Goal: Task Accomplishment & Management: Use online tool/utility

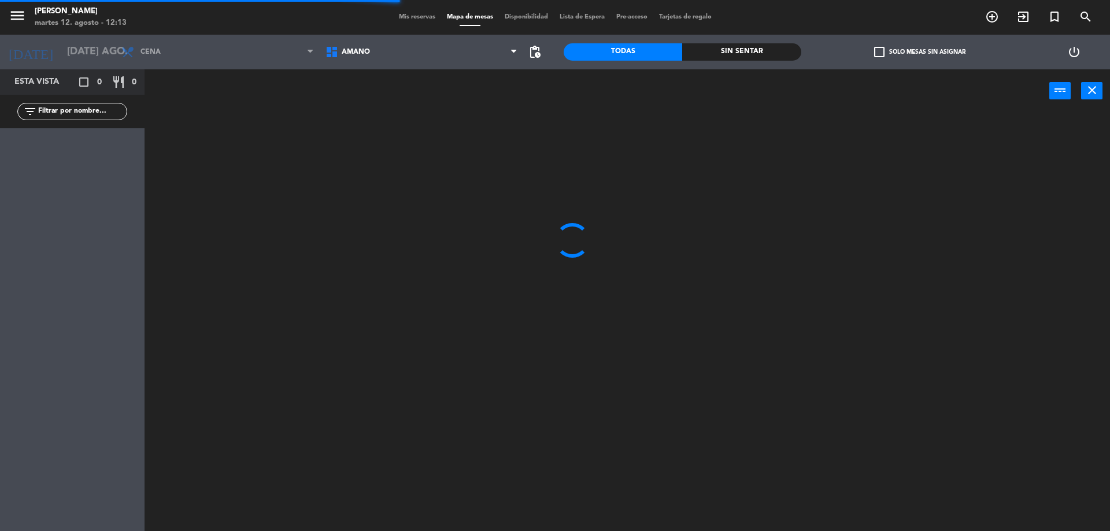
click at [414, 23] on div "menu Amano Ristorante martes 12. agosto - 12:13 Mis reservas Mapa de mesas Disp…" at bounding box center [555, 17] width 1110 height 35
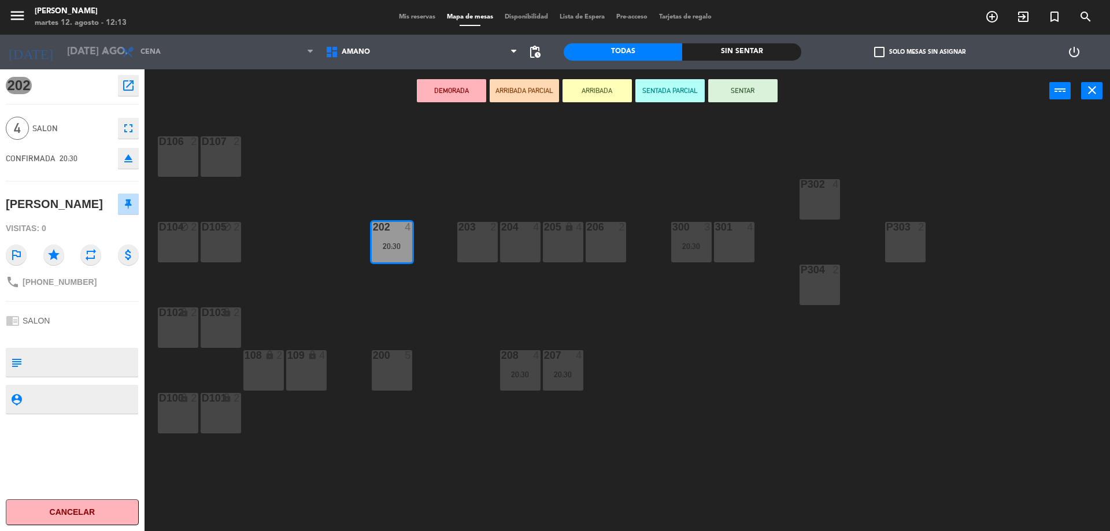
click at [418, 20] on span "Mis reservas" at bounding box center [417, 17] width 48 height 6
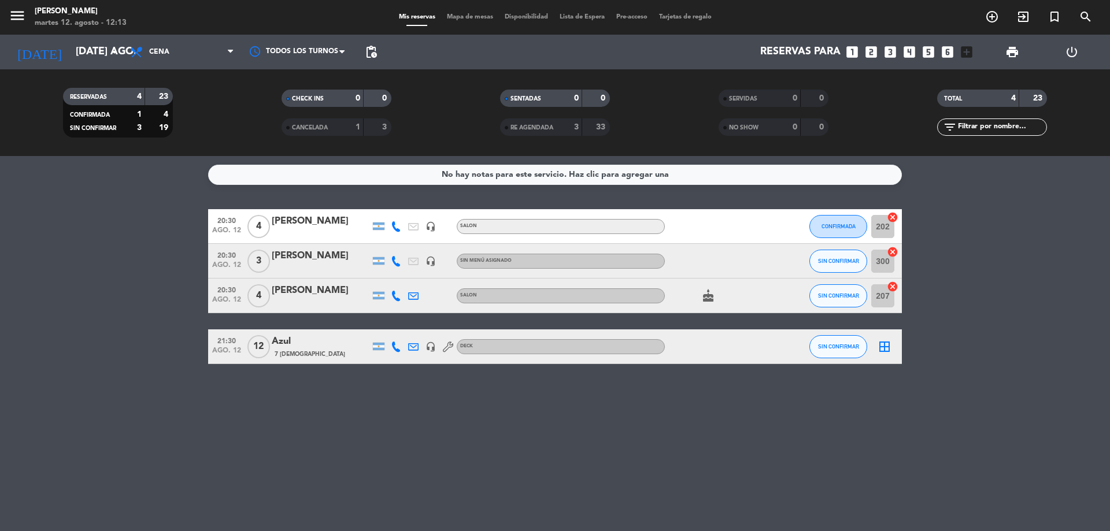
click at [888, 345] on icon "border_all" at bounding box center [885, 347] width 14 height 14
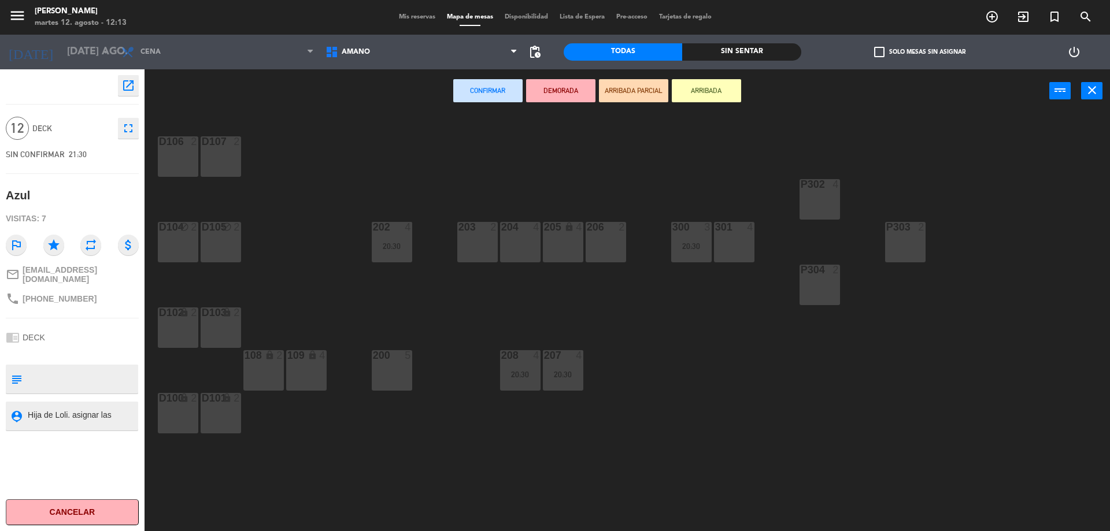
click at [163, 161] on div "D106 2" at bounding box center [178, 156] width 40 height 40
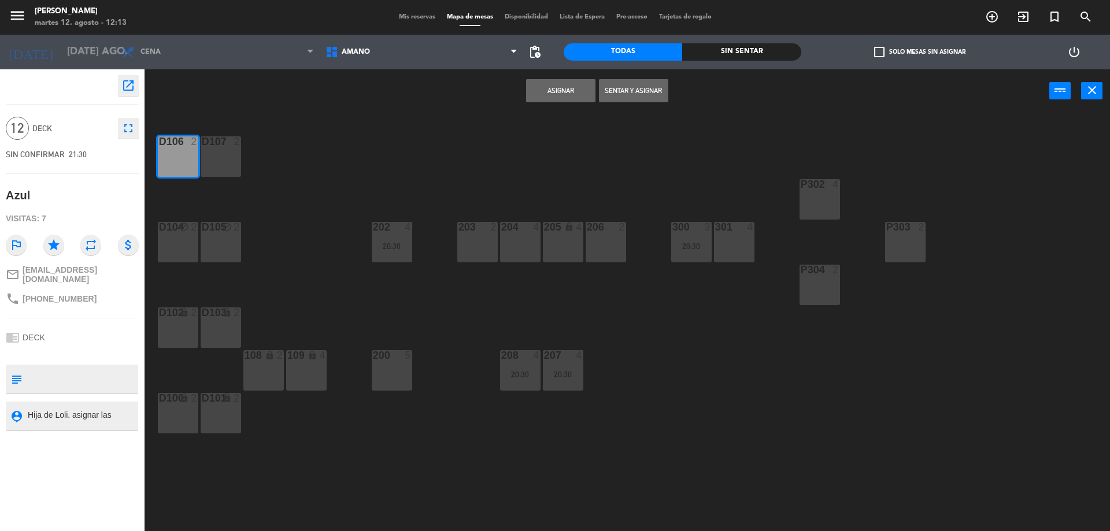
click at [221, 155] on div "D107 2" at bounding box center [221, 156] width 40 height 40
click at [175, 242] on div "D104 block 2" at bounding box center [178, 242] width 40 height 40
click at [226, 237] on div "D105 block 2" at bounding box center [221, 242] width 40 height 40
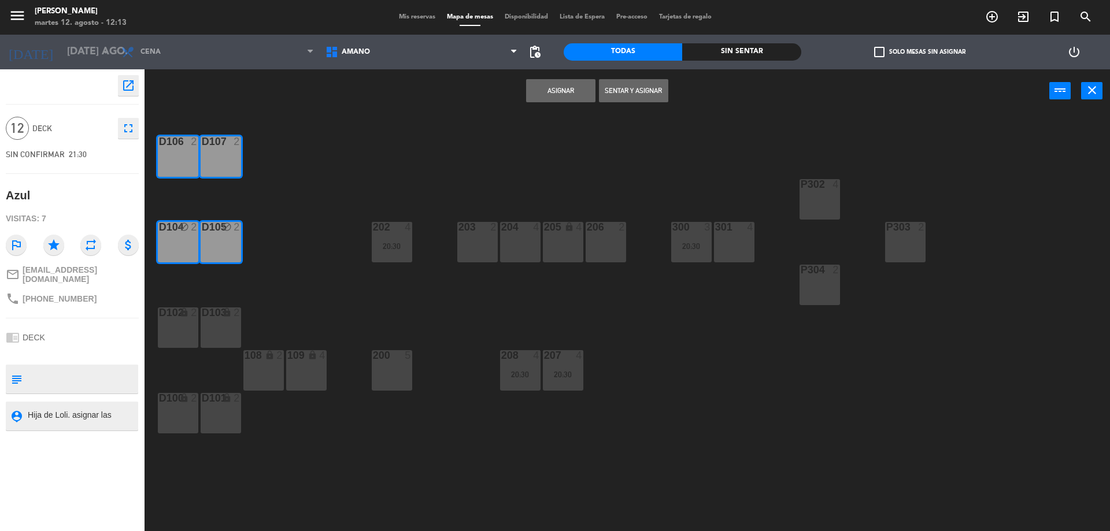
click at [179, 327] on div "D102 lock 2" at bounding box center [178, 328] width 40 height 40
click at [559, 96] on button "Asignar" at bounding box center [560, 90] width 69 height 23
